Goal: Task Accomplishment & Management: Manage account settings

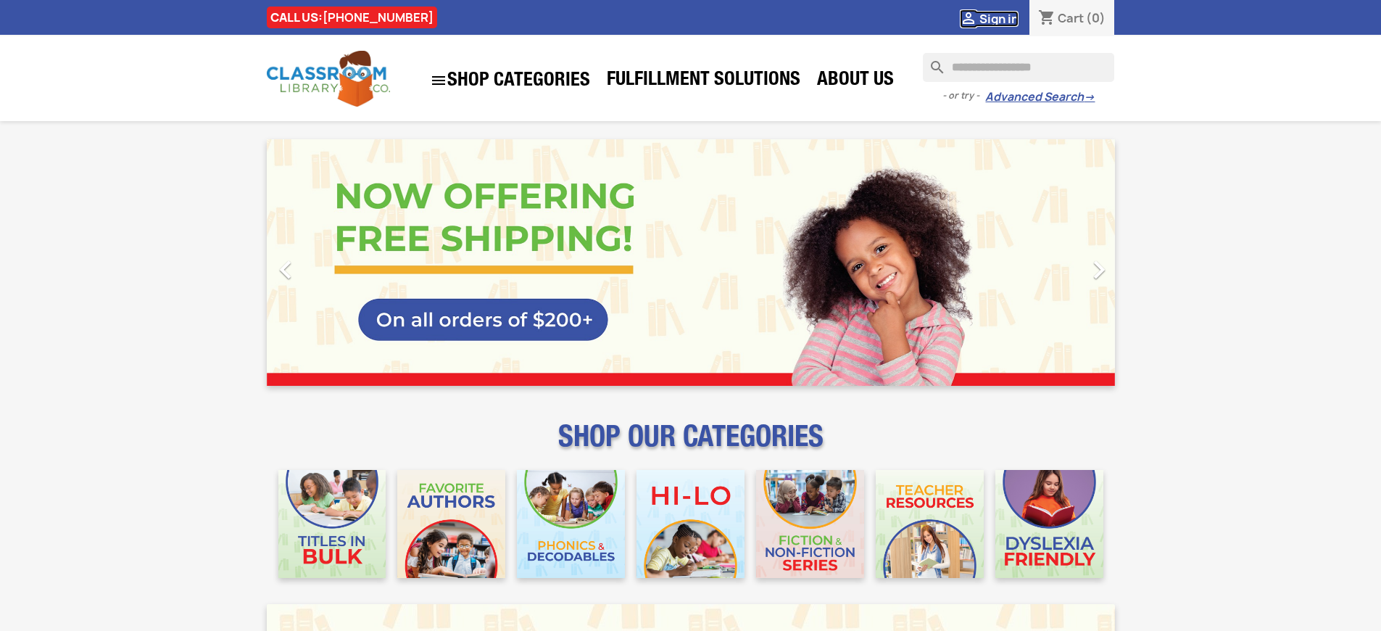
click at [1005, 18] on span "Sign in" at bounding box center [998, 19] width 39 height 16
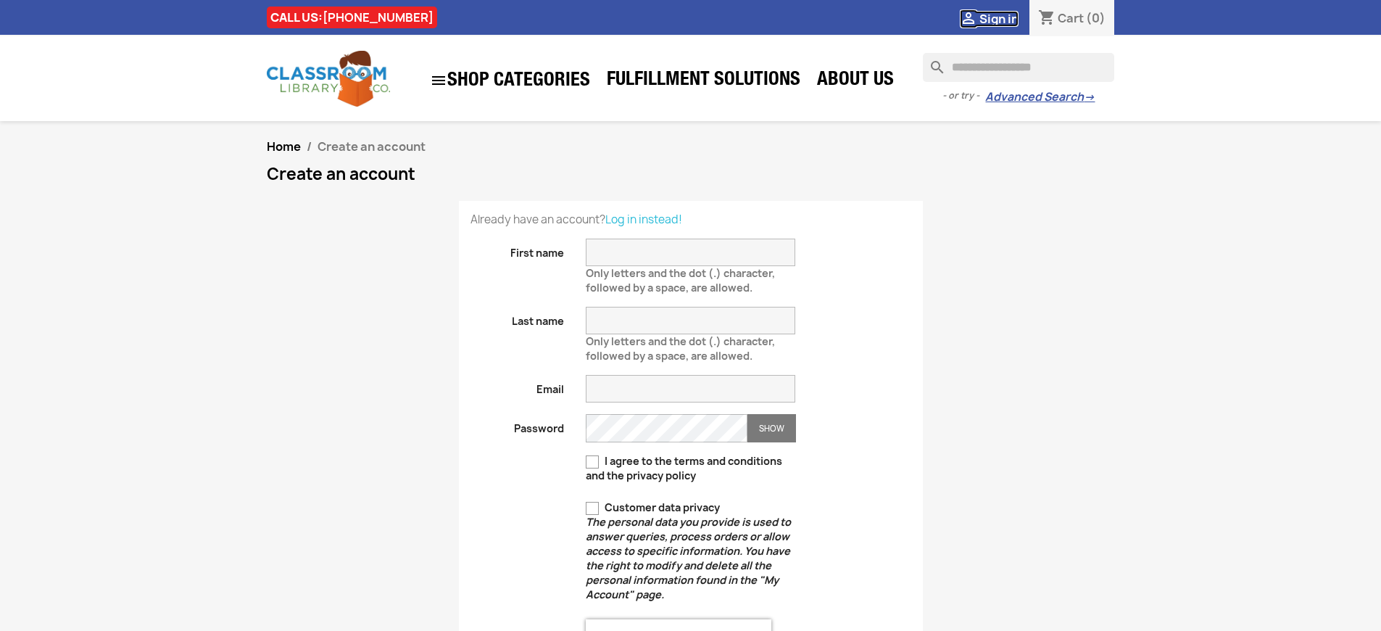
click at [1005, 18] on span "Sign in" at bounding box center [998, 19] width 39 height 16
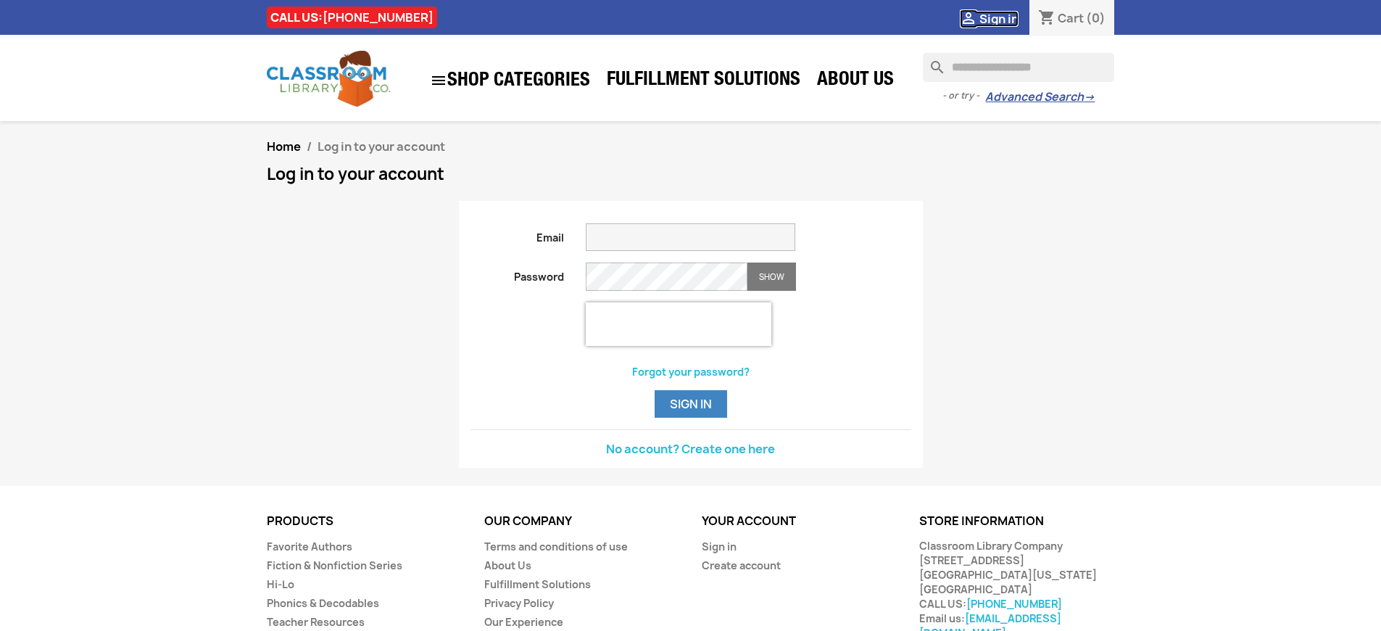
click at [1005, 18] on span "Sign in" at bounding box center [998, 19] width 39 height 16
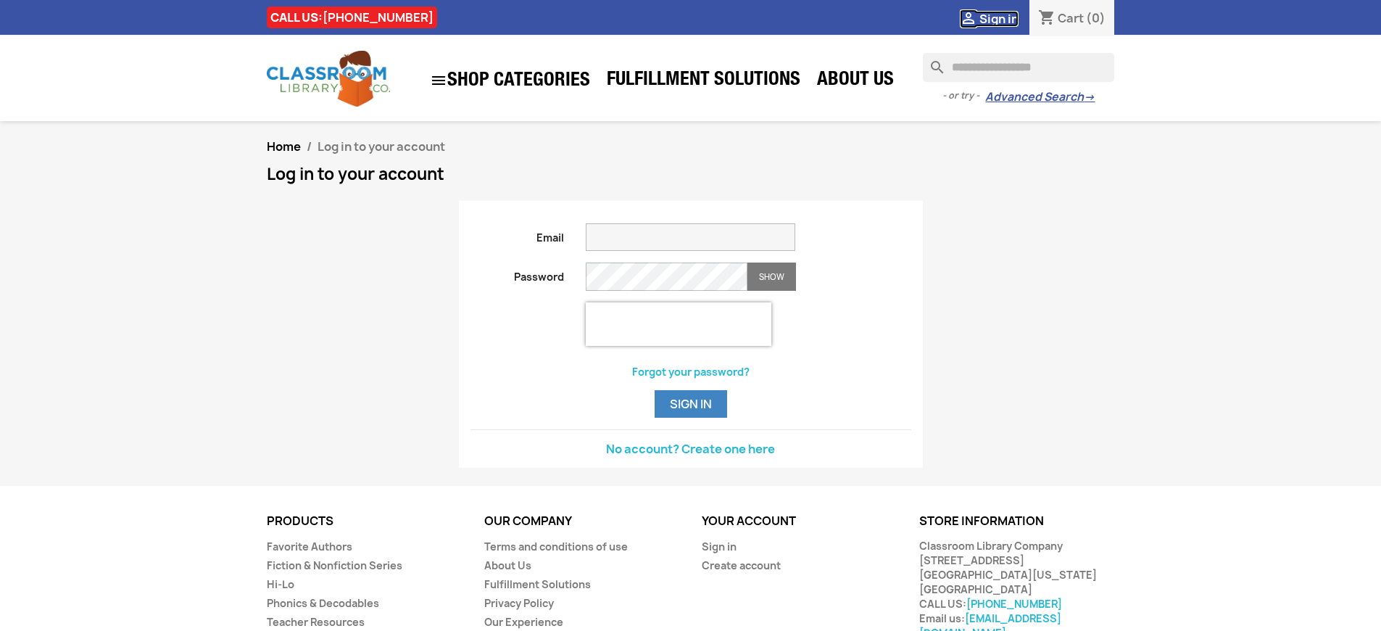
click at [1005, 18] on span "Sign in" at bounding box center [998, 19] width 39 height 16
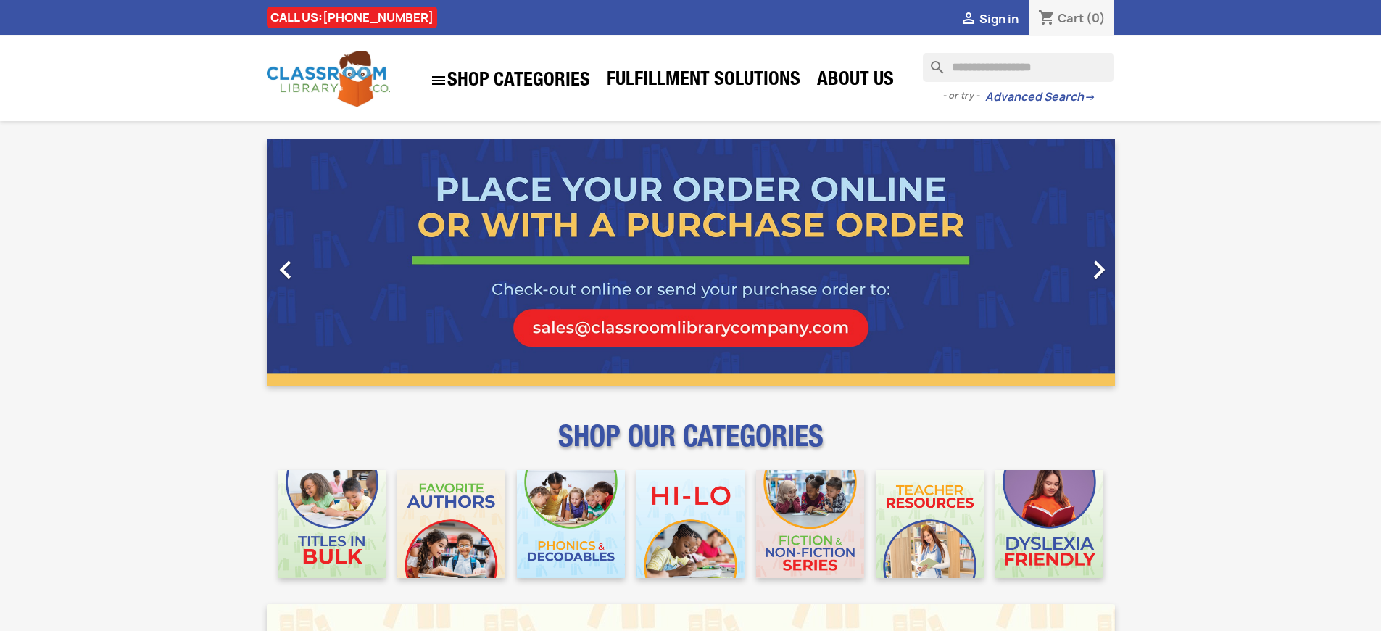
click at [1005, 18] on span "Sign in" at bounding box center [998, 19] width 39 height 16
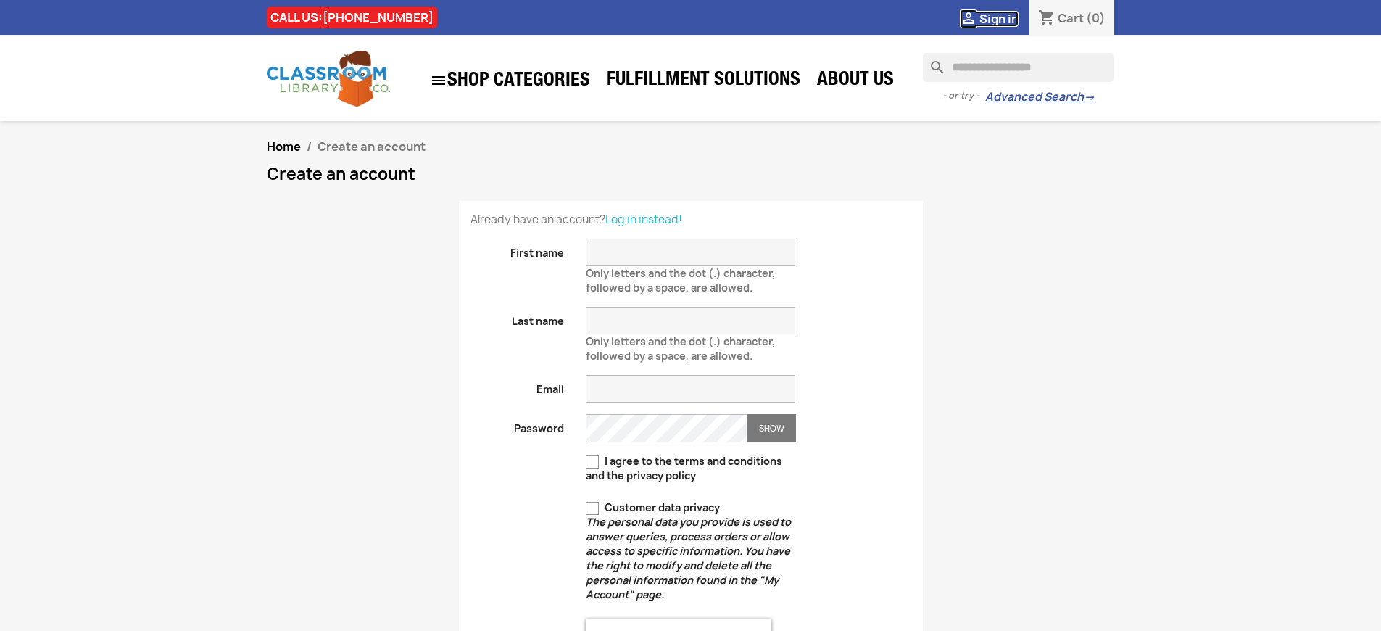
click at [1005, 18] on span "Sign in" at bounding box center [998, 19] width 39 height 16
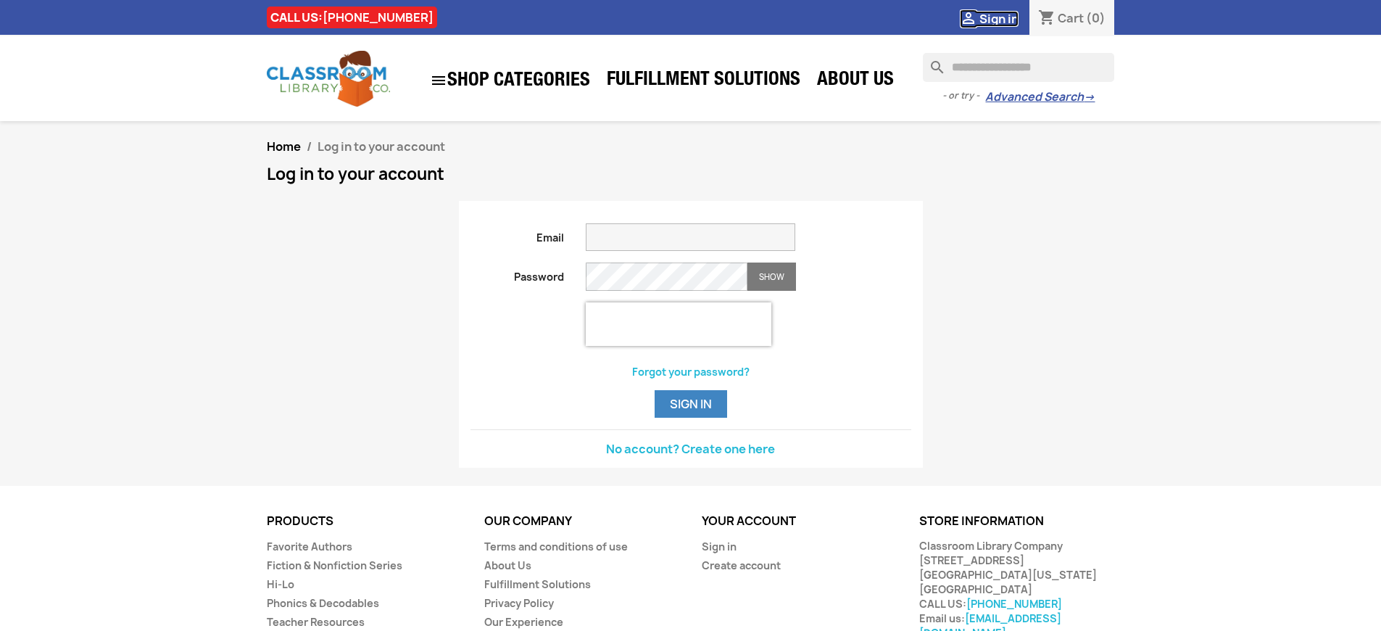
click at [1005, 18] on span "Sign in" at bounding box center [998, 19] width 39 height 16
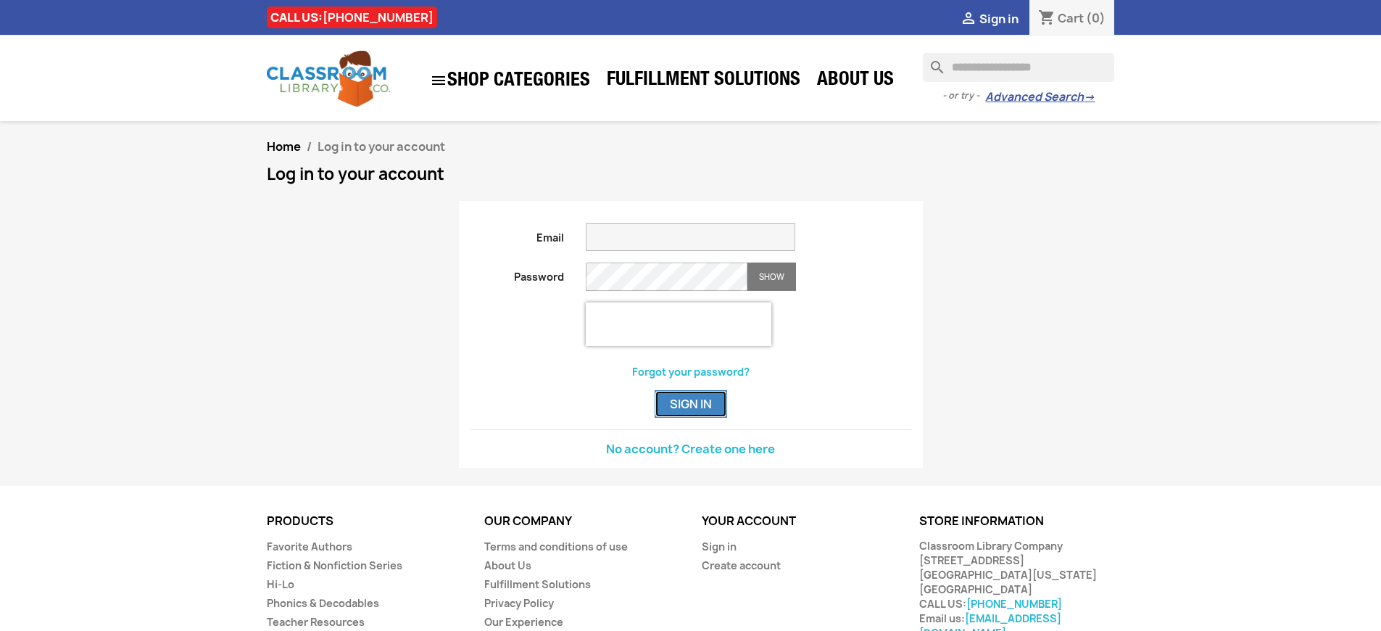
click at [690, 417] on button "Sign in" at bounding box center [690, 404] width 72 height 28
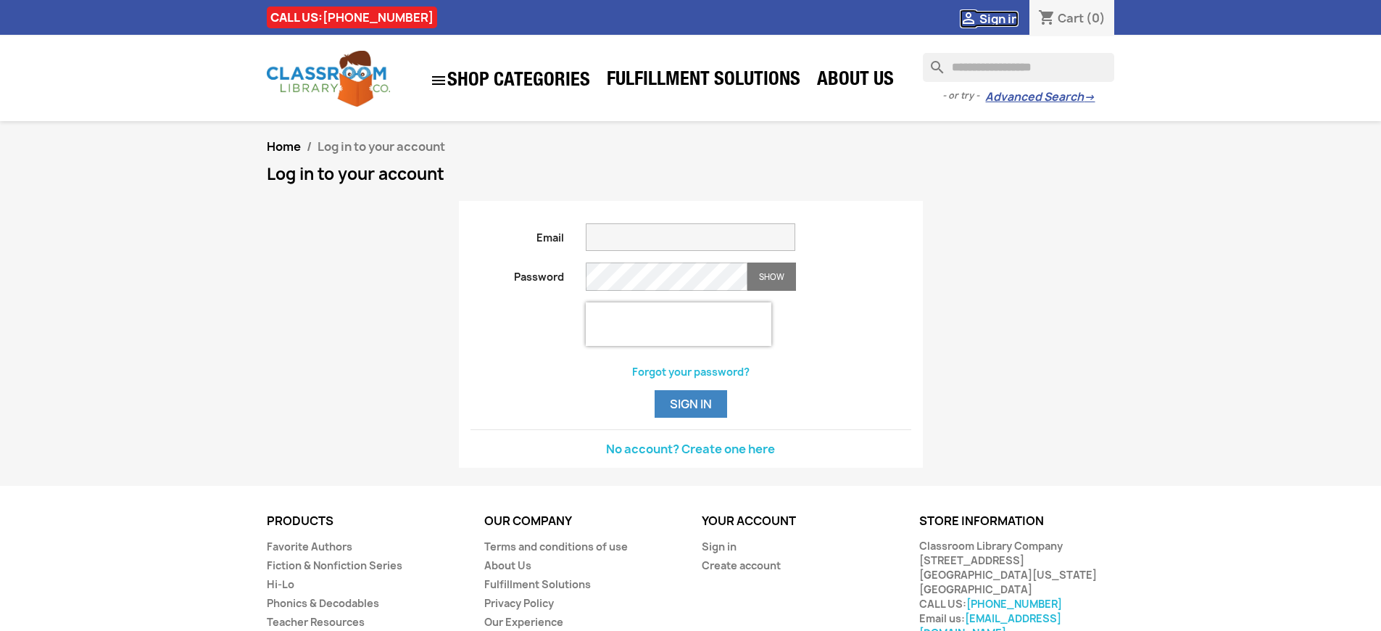
click at [1005, 18] on span "Sign in" at bounding box center [998, 19] width 39 height 16
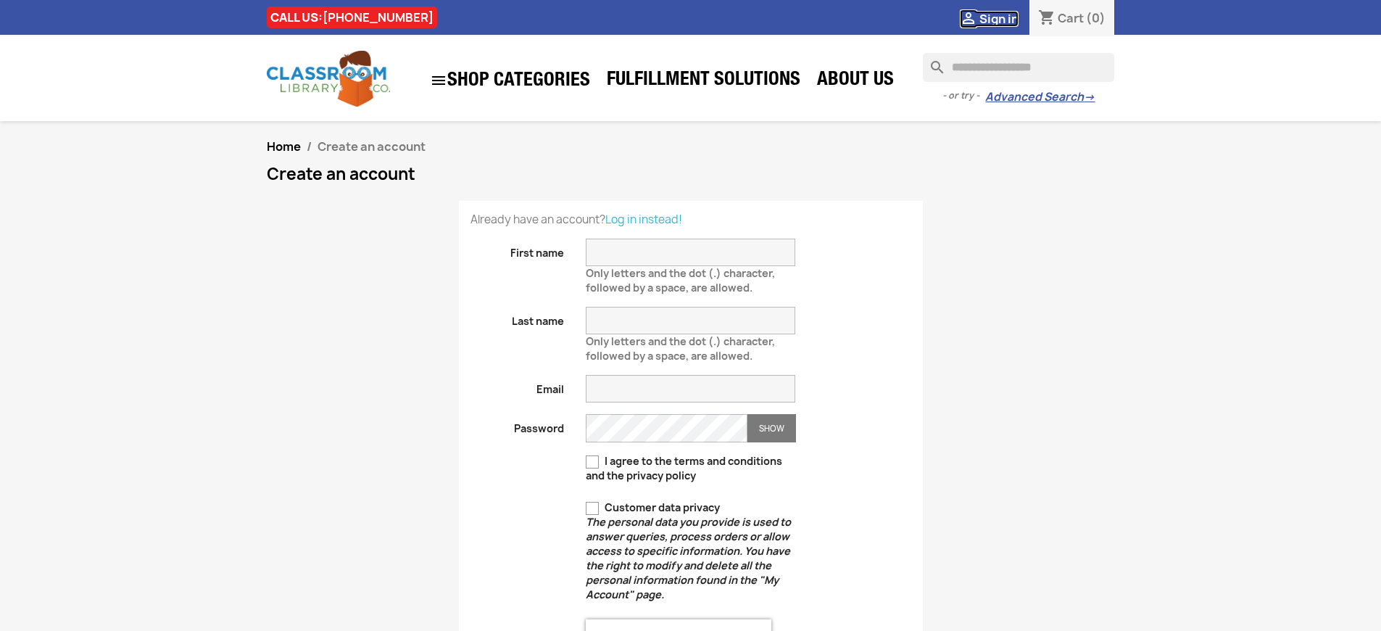
click at [1005, 18] on span "Sign in" at bounding box center [998, 19] width 39 height 16
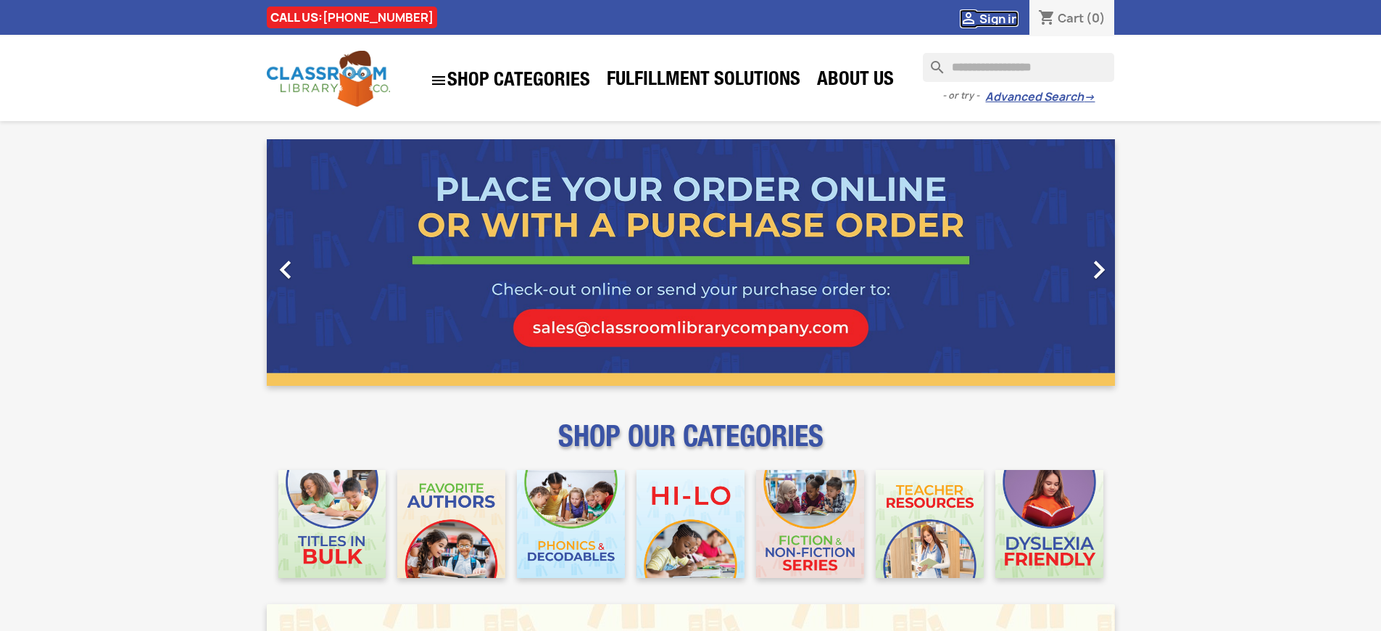
click at [1005, 18] on span "Sign in" at bounding box center [998, 19] width 39 height 16
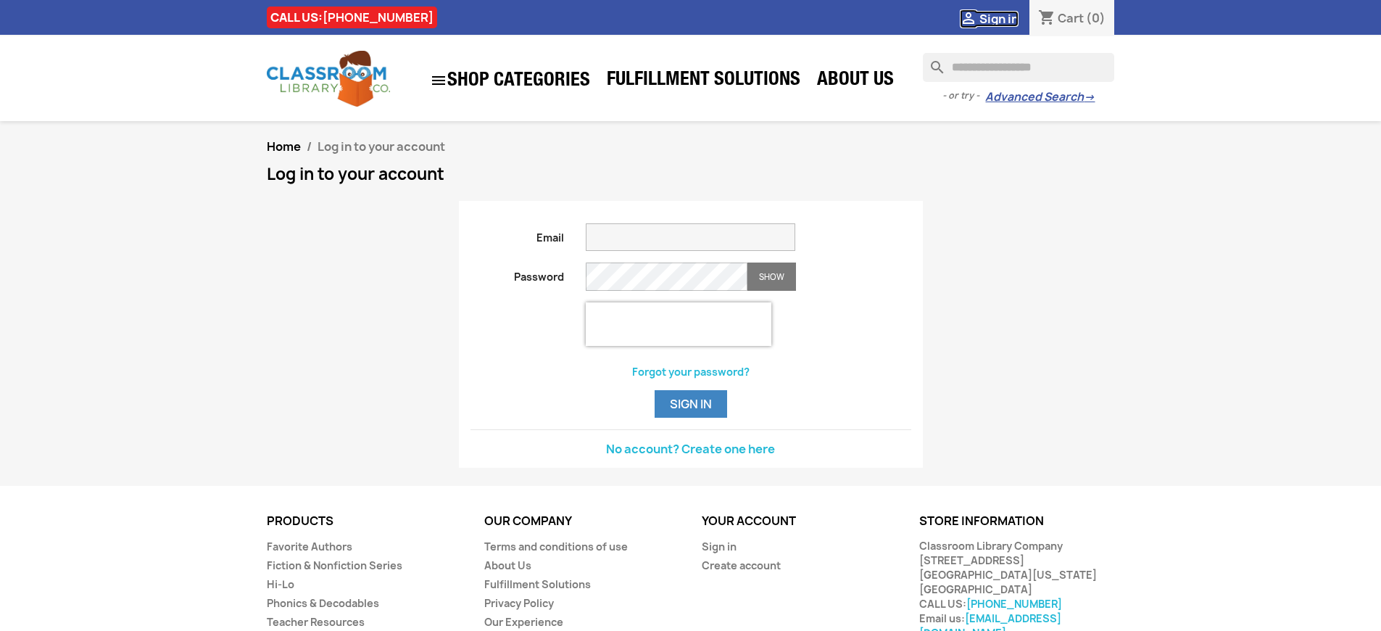
click at [1005, 18] on span "Sign in" at bounding box center [998, 19] width 39 height 16
click at [717, 553] on link "Sign in" at bounding box center [719, 546] width 35 height 14
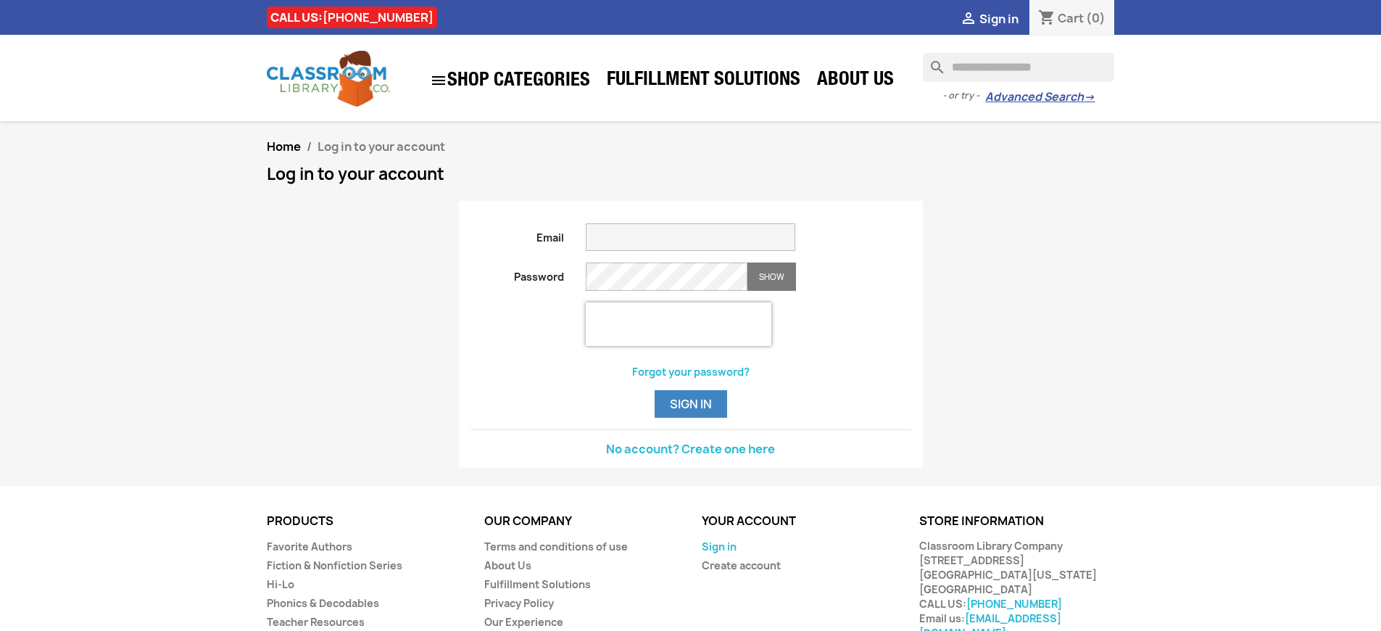
click at [717, 553] on link "Sign in" at bounding box center [719, 546] width 35 height 14
